Goal: Information Seeking & Learning: Learn about a topic

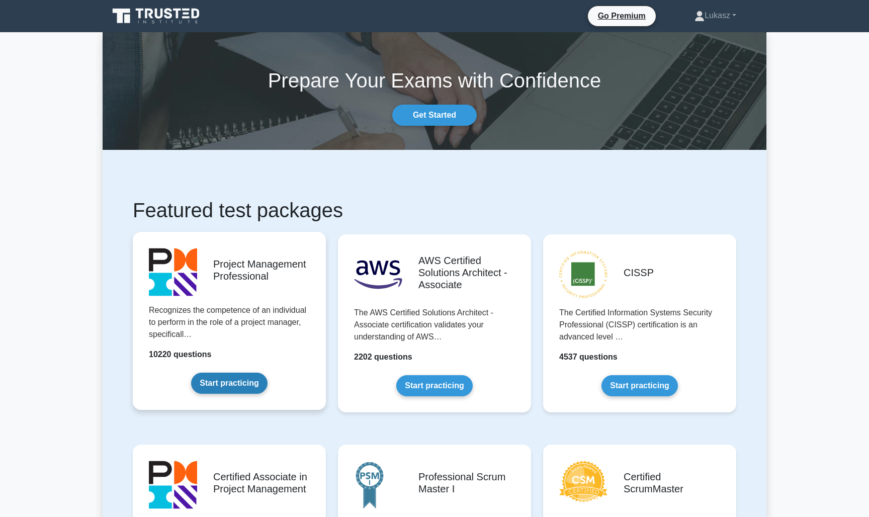
click at [242, 382] on link "Start practicing" at bounding box center [229, 383] width 76 height 21
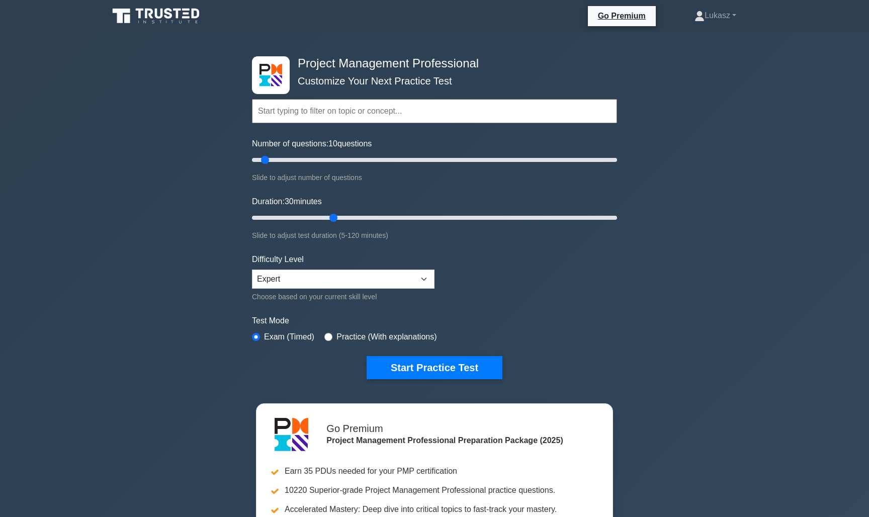
drag, startPoint x: 292, startPoint y: 162, endPoint x: 269, endPoint y: 161, distance: 23.2
type input "10"
click at [269, 161] on input "Number of questions: 10 questions" at bounding box center [434, 160] width 365 height 12
drag, startPoint x: 332, startPoint y: 220, endPoint x: 279, endPoint y: 218, distance: 53.3
type input "10"
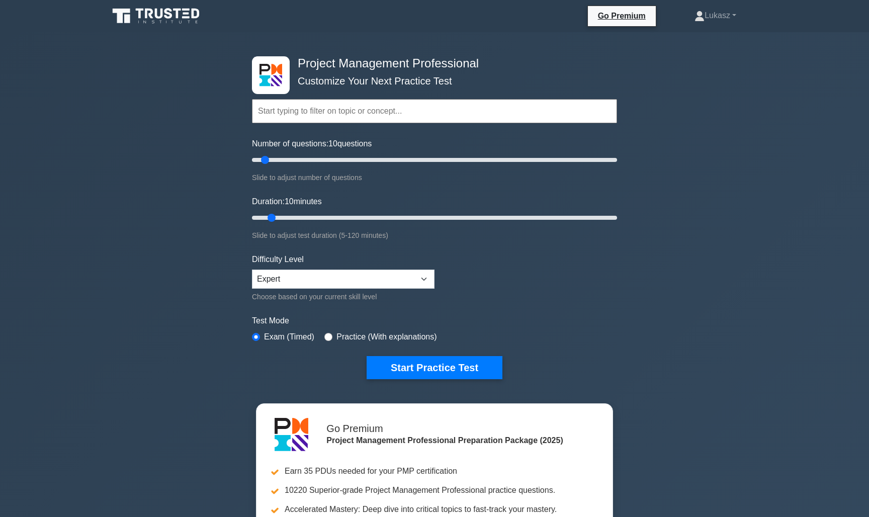
click at [279, 218] on input "Duration: 10 minutes" at bounding box center [434, 218] width 365 height 12
click at [447, 365] on button "Start Practice Test" at bounding box center [435, 367] width 136 height 23
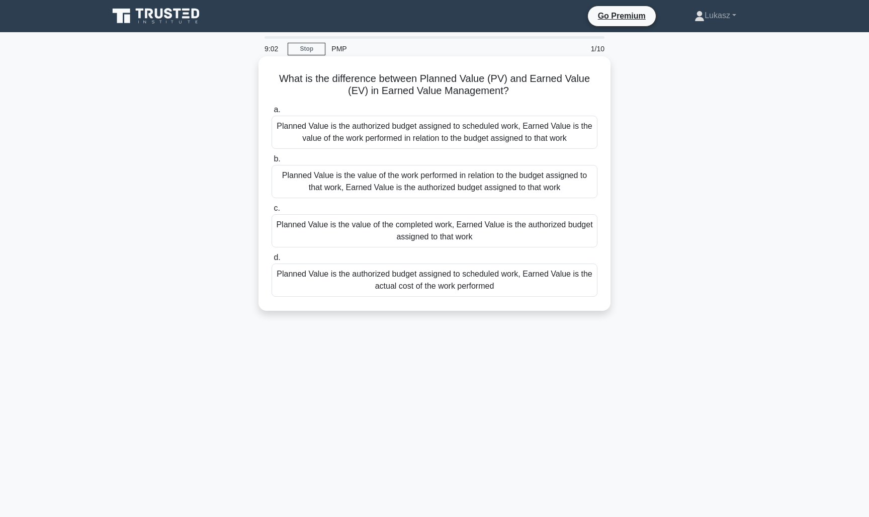
click at [407, 134] on div "Planned Value is the authorized budget assigned to scheduled work, Earned Value…" at bounding box center [435, 132] width 326 height 33
click at [272, 113] on input "a. Planned Value is the authorized budget assigned to scheduled work, Earned Va…" at bounding box center [272, 110] width 0 height 7
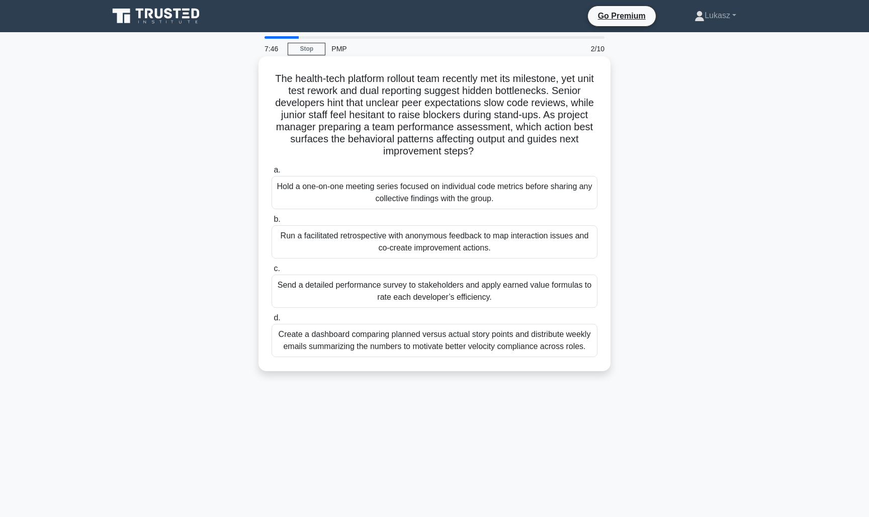
click at [426, 192] on div "Hold a one-on-one meeting series focused on individual code metrics before shar…" at bounding box center [435, 192] width 326 height 33
click at [272, 174] on input "a. Hold a one-on-one meeting series focused on individual code metrics before s…" at bounding box center [272, 170] width 0 height 7
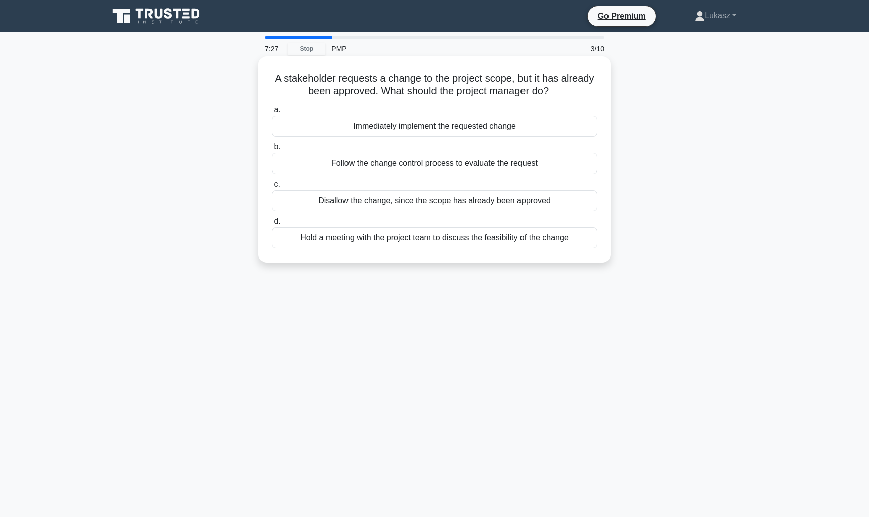
click at [375, 167] on div "Follow the change control process to evaluate the request" at bounding box center [435, 163] width 326 height 21
click at [272, 150] on input "b. Follow the change control process to evaluate the request" at bounding box center [272, 147] width 0 height 7
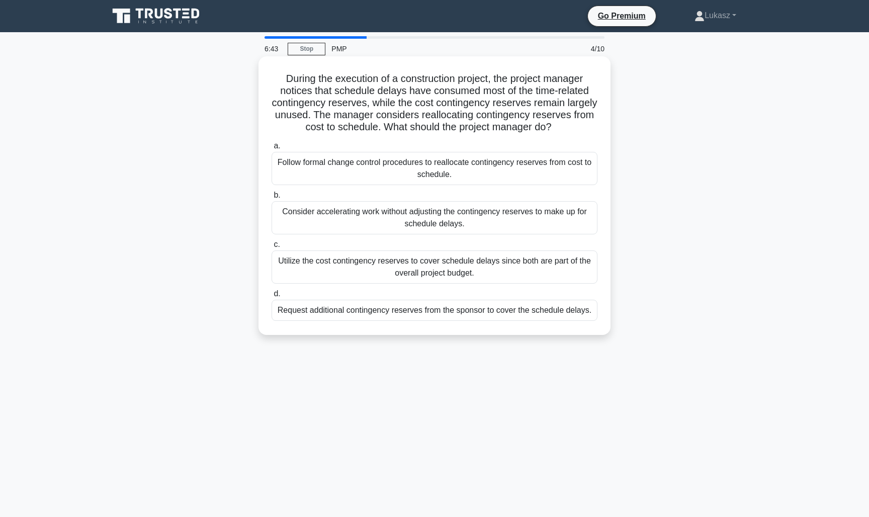
click at [413, 173] on div "Follow formal change control procedures to reallocate contingency reserves from…" at bounding box center [435, 168] width 326 height 33
click at [272, 149] on input "a. Follow formal change control procedures to reallocate contingency reserves f…" at bounding box center [272, 146] width 0 height 7
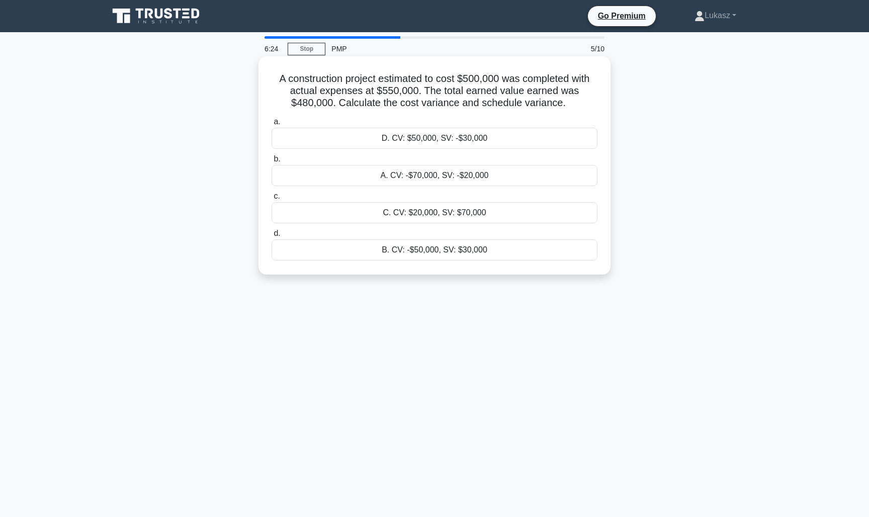
click at [414, 247] on div "B. CV: -$50,000, SV: $30,000" at bounding box center [435, 249] width 326 height 21
click at [272, 237] on input "d. B. CV: -$50,000, SV: $30,000" at bounding box center [272, 233] width 0 height 7
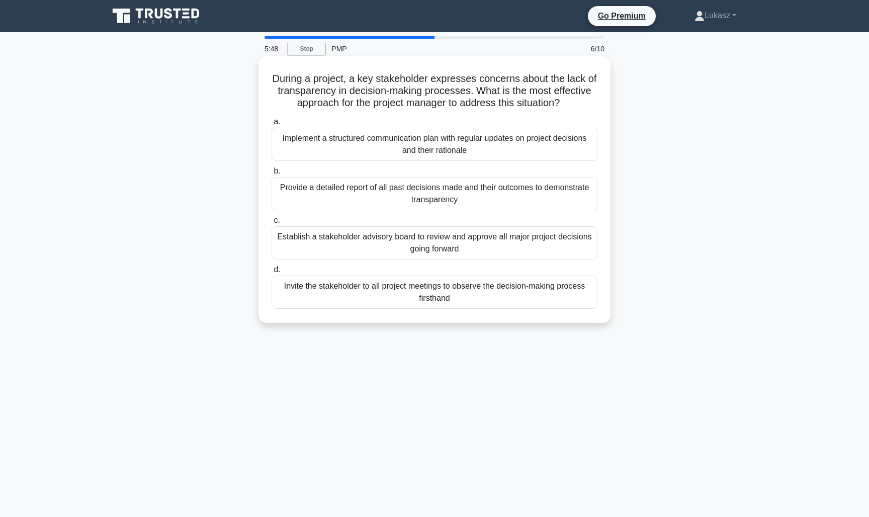
click at [394, 137] on div "Implement a structured communication plan with regular updates on project decis…" at bounding box center [435, 144] width 326 height 33
click at [272, 125] on input "a. Implement a structured communication plan with regular updates on project de…" at bounding box center [272, 122] width 0 height 7
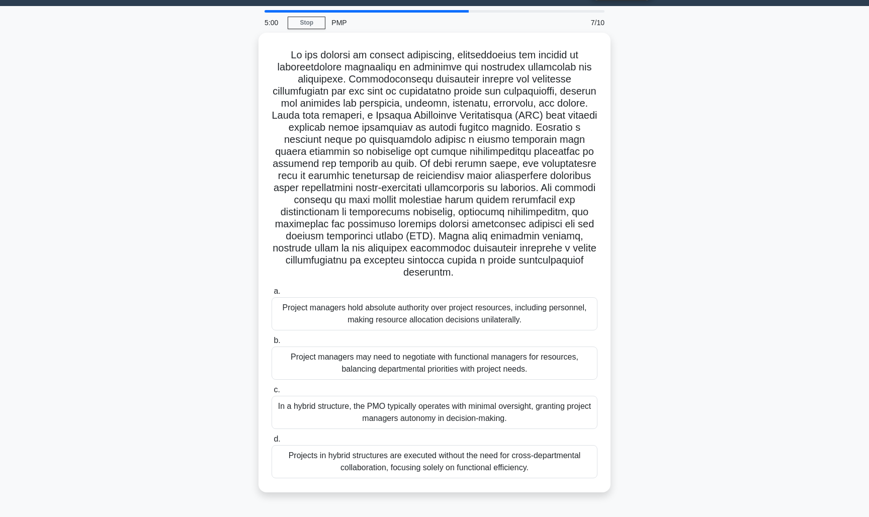
scroll to position [26, 0]
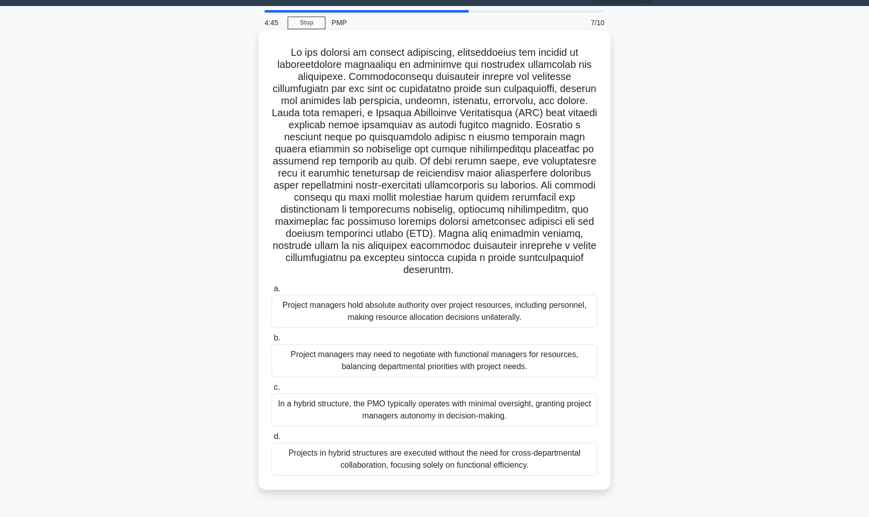
click at [430, 346] on div "Project managers may need to negotiate with functional managers for resources, …" at bounding box center [435, 360] width 326 height 33
click at [272, 341] on input "b. Project managers may need to negotiate with functional managers for resource…" at bounding box center [272, 338] width 0 height 7
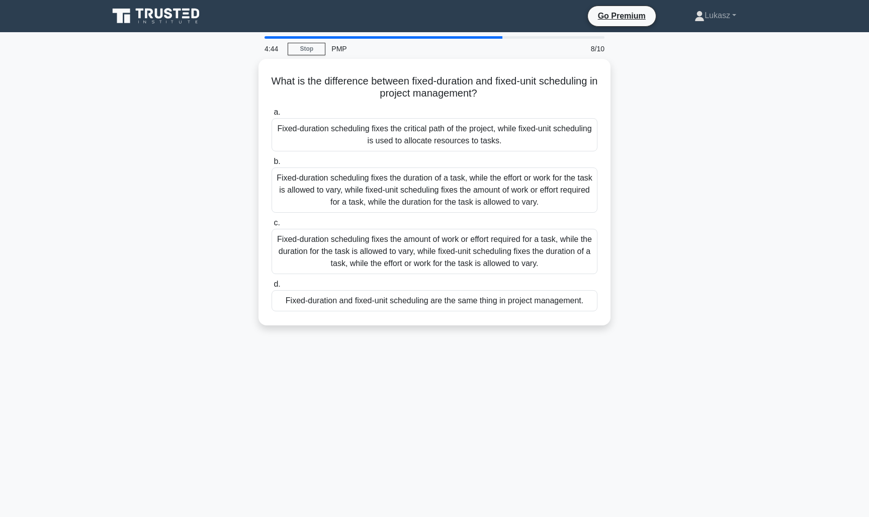
scroll to position [0, 0]
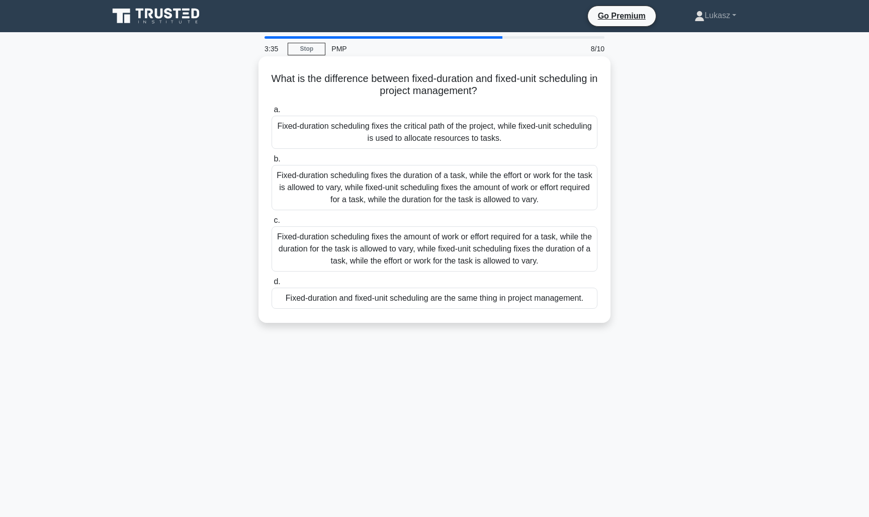
click at [389, 179] on div "Fixed-duration scheduling fixes the duration of a task, while the effort or wor…" at bounding box center [435, 187] width 326 height 45
click at [272, 162] on input "b. Fixed-duration scheduling fixes the duration of a task, while the effort or …" at bounding box center [272, 159] width 0 height 7
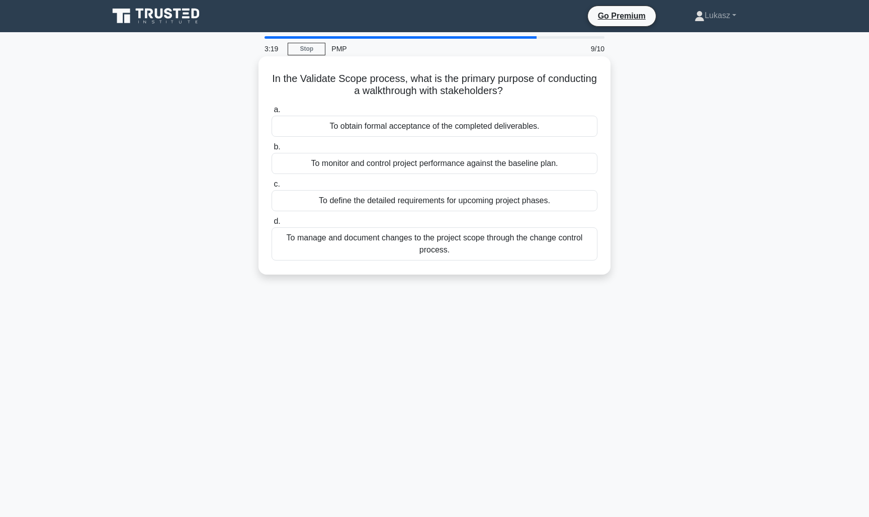
click at [340, 203] on div "To define the detailed requirements for upcoming project phases." at bounding box center [435, 200] width 326 height 21
click at [272, 188] on input "c. To define the detailed requirements for upcoming project phases." at bounding box center [272, 184] width 0 height 7
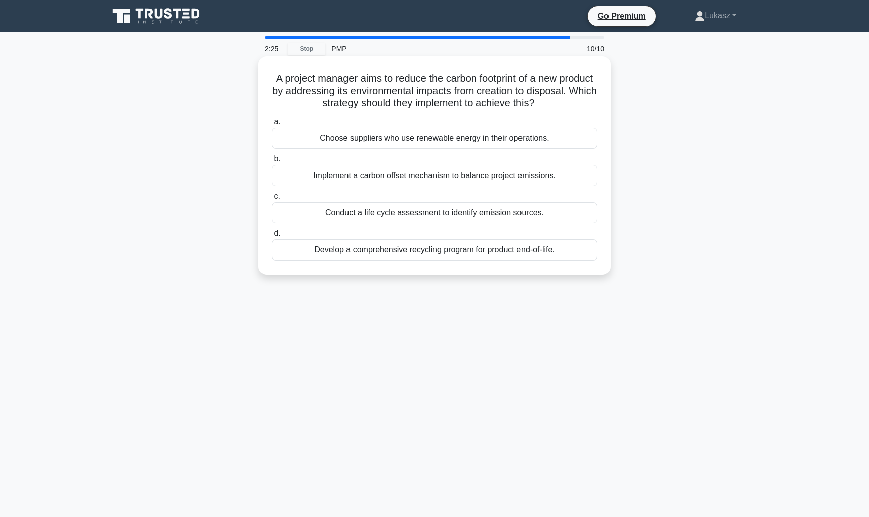
click at [386, 213] on div "Conduct a life cycle assessment to identify emission sources." at bounding box center [435, 212] width 326 height 21
click at [272, 200] on input "c. Conduct a life cycle assessment to identify emission sources." at bounding box center [272, 196] width 0 height 7
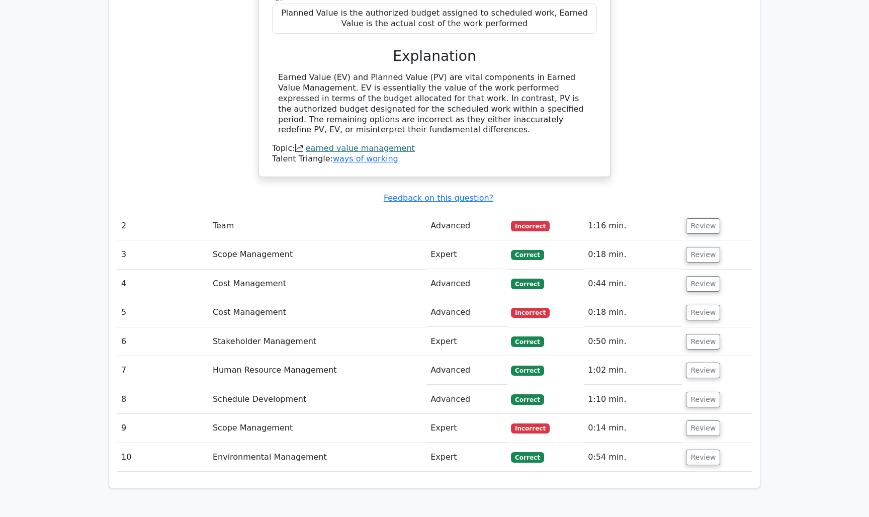
scroll to position [856, 0]
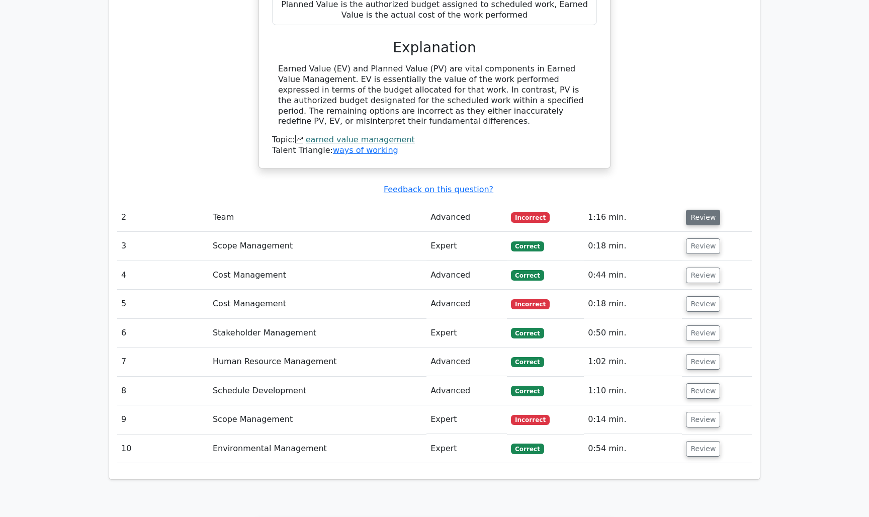
click at [701, 210] on button "Review" at bounding box center [703, 218] width 34 height 16
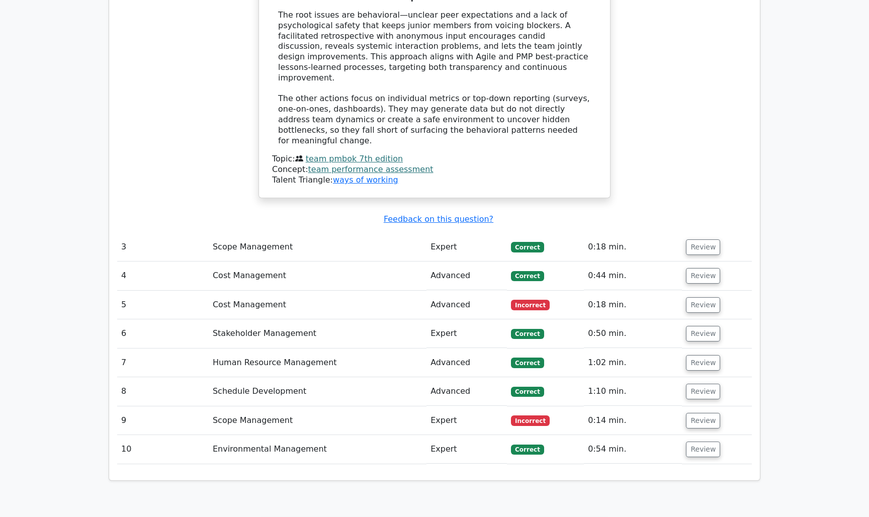
scroll to position [1425, 0]
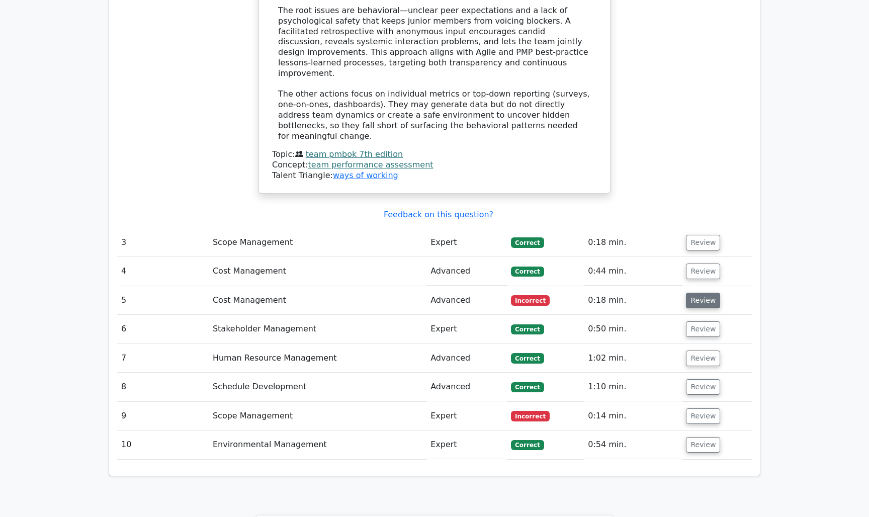
click at [697, 293] on button "Review" at bounding box center [703, 301] width 34 height 16
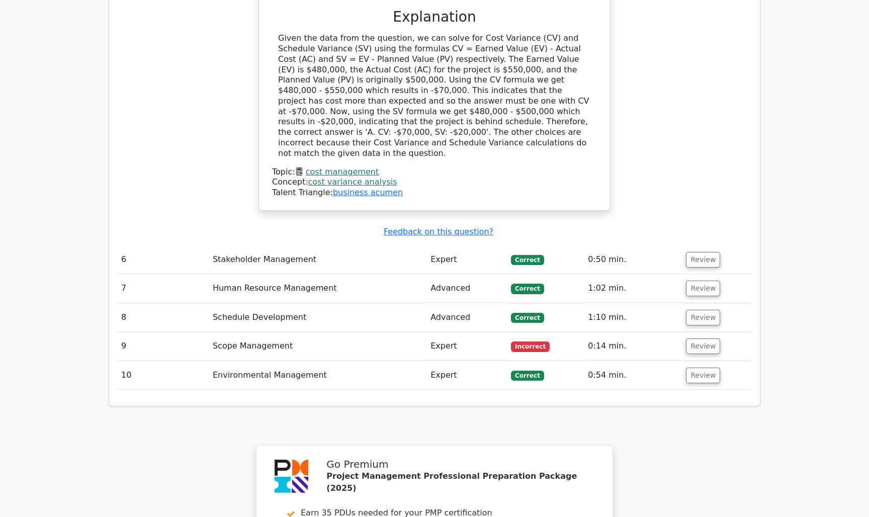
scroll to position [1935, 0]
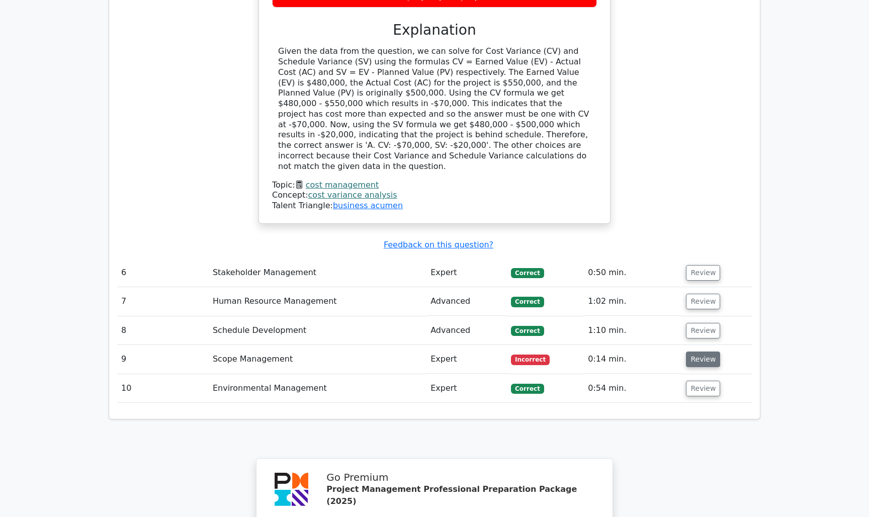
click at [701, 352] on button "Review" at bounding box center [703, 360] width 34 height 16
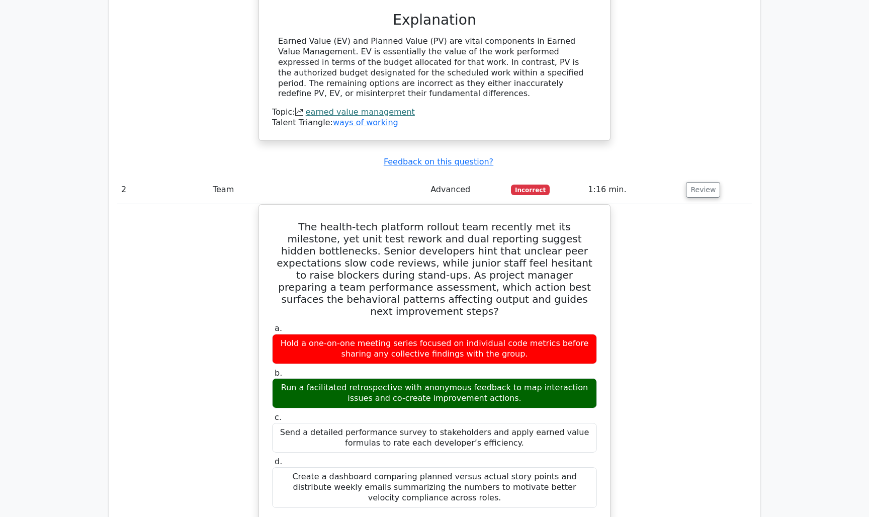
scroll to position [757, 0]
